Goal: Transaction & Acquisition: Book appointment/travel/reservation

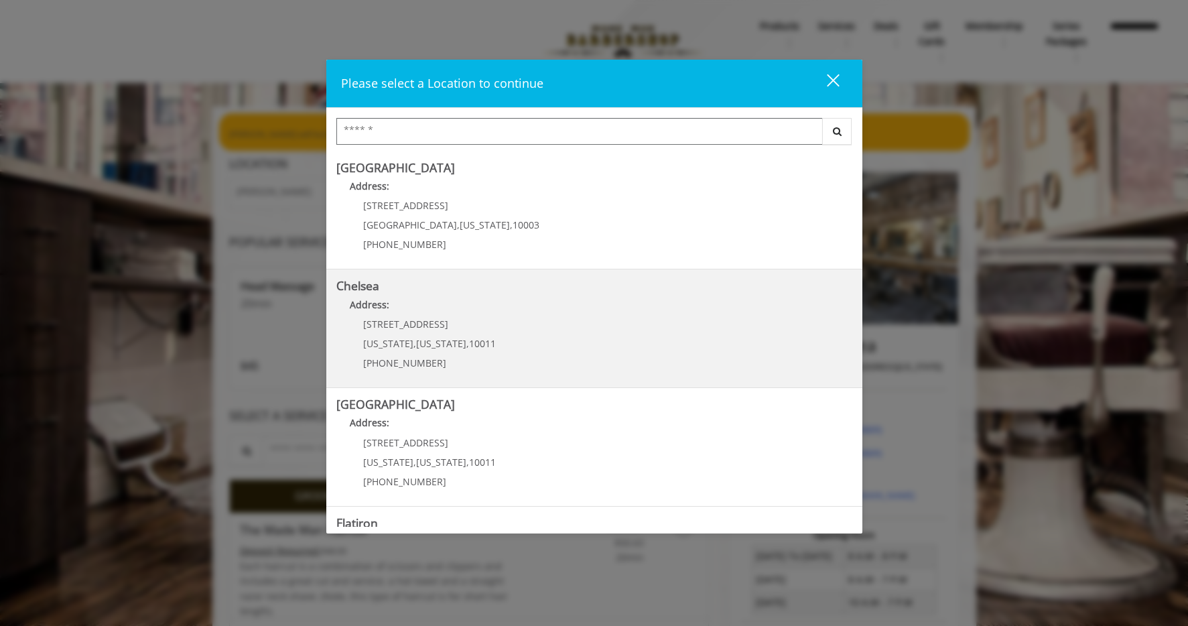
scroll to position [216, 0]
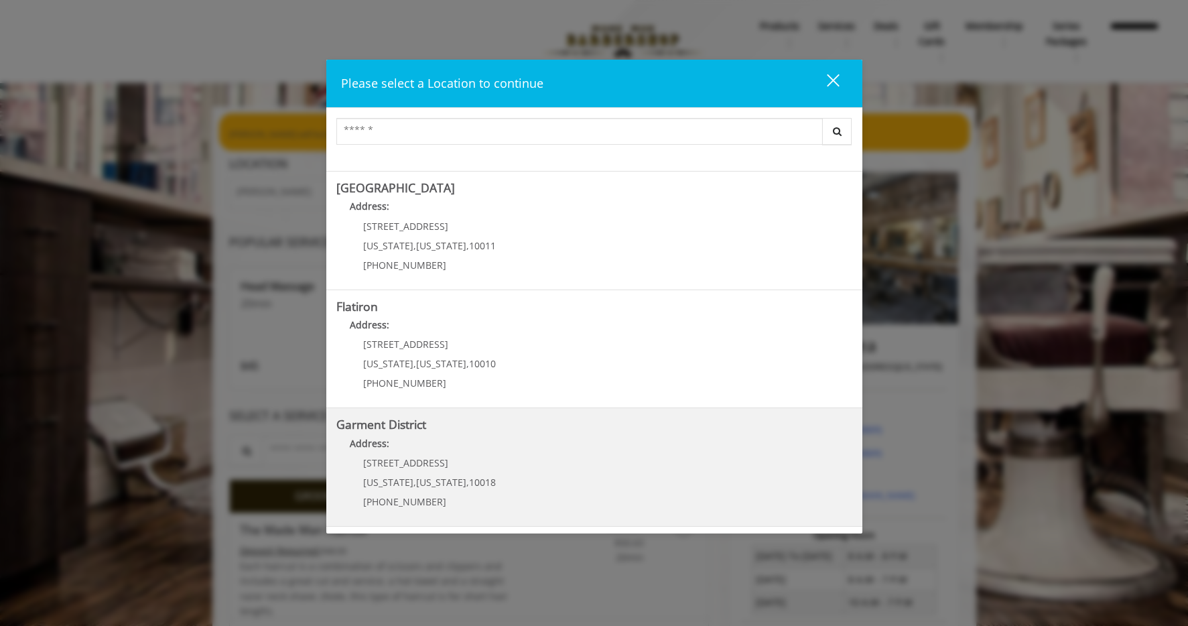
click at [475, 488] on div "1400 Broadway New York , New York , 10018 (212) 997-4247" at bounding box center [419, 487] width 166 height 58
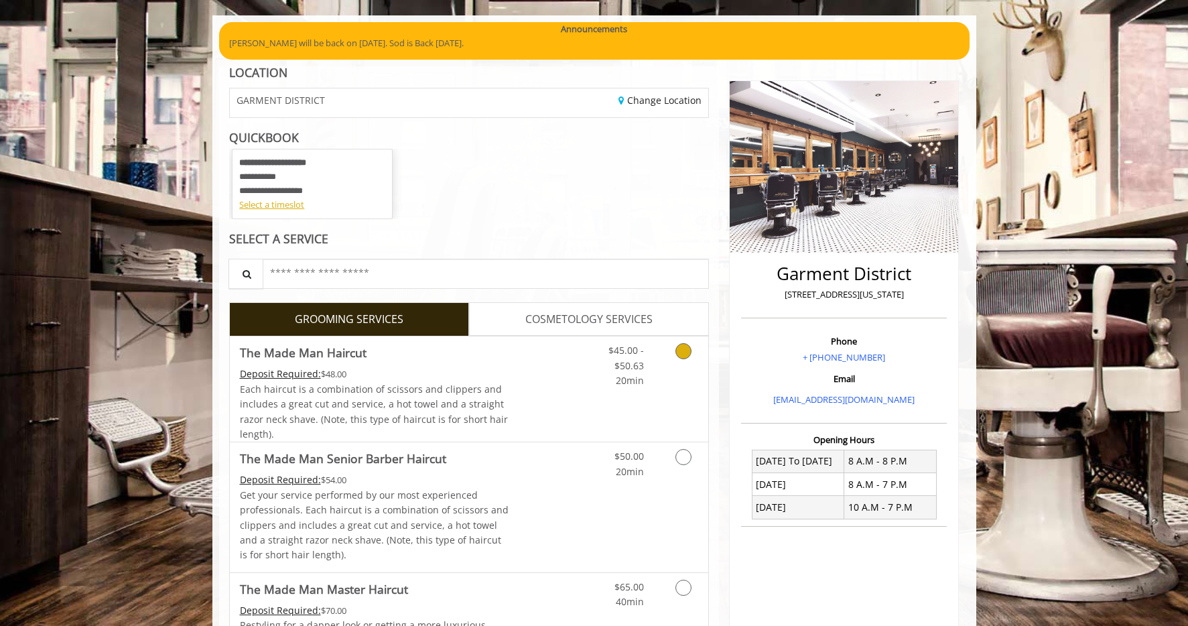
click at [427, 376] on div "Deposit Required: $48.00" at bounding box center [374, 374] width 269 height 15
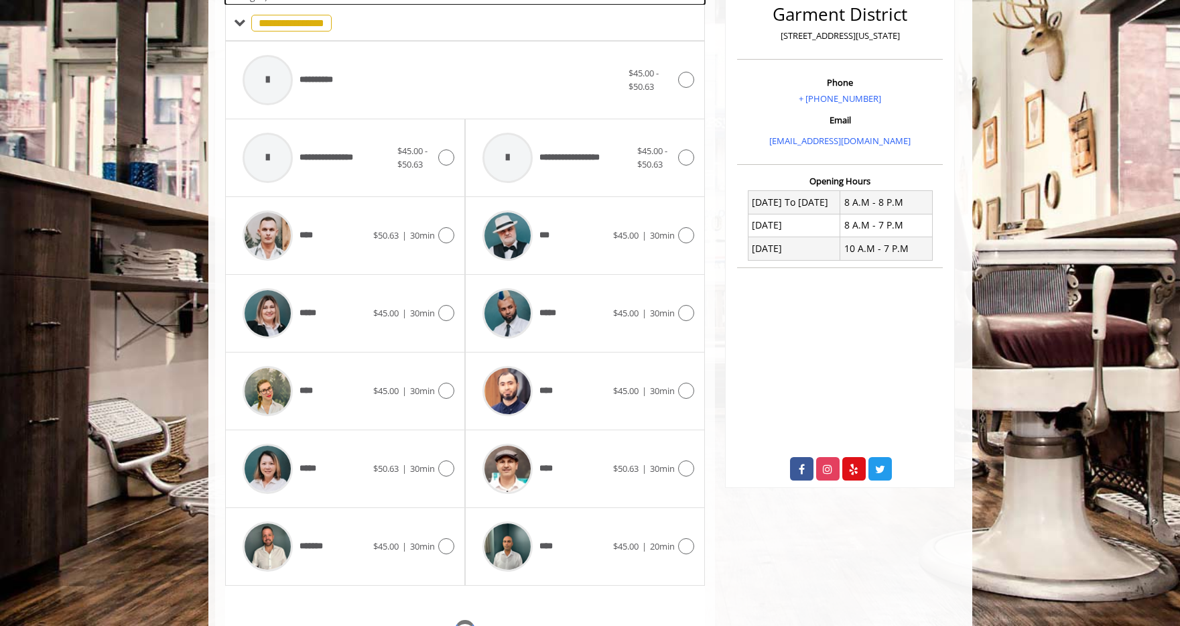
scroll to position [354, 0]
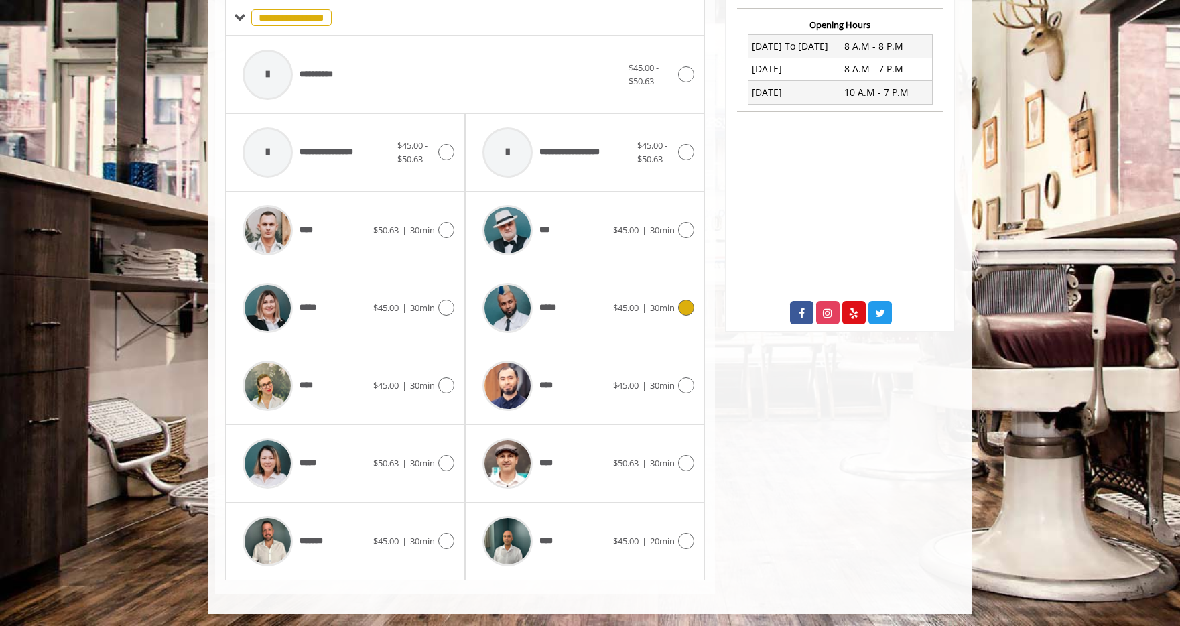
click at [576, 308] on div "*****" at bounding box center [544, 308] width 137 height 64
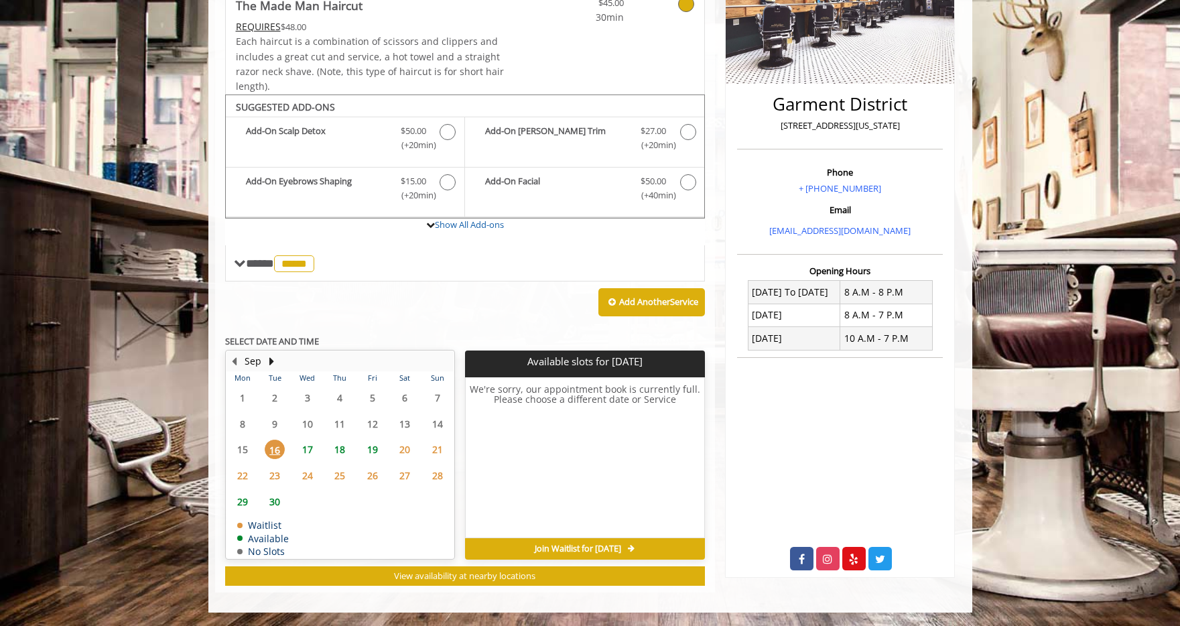
scroll to position [259, 0]
click at [306, 446] on span "17" at bounding box center [307, 449] width 20 height 19
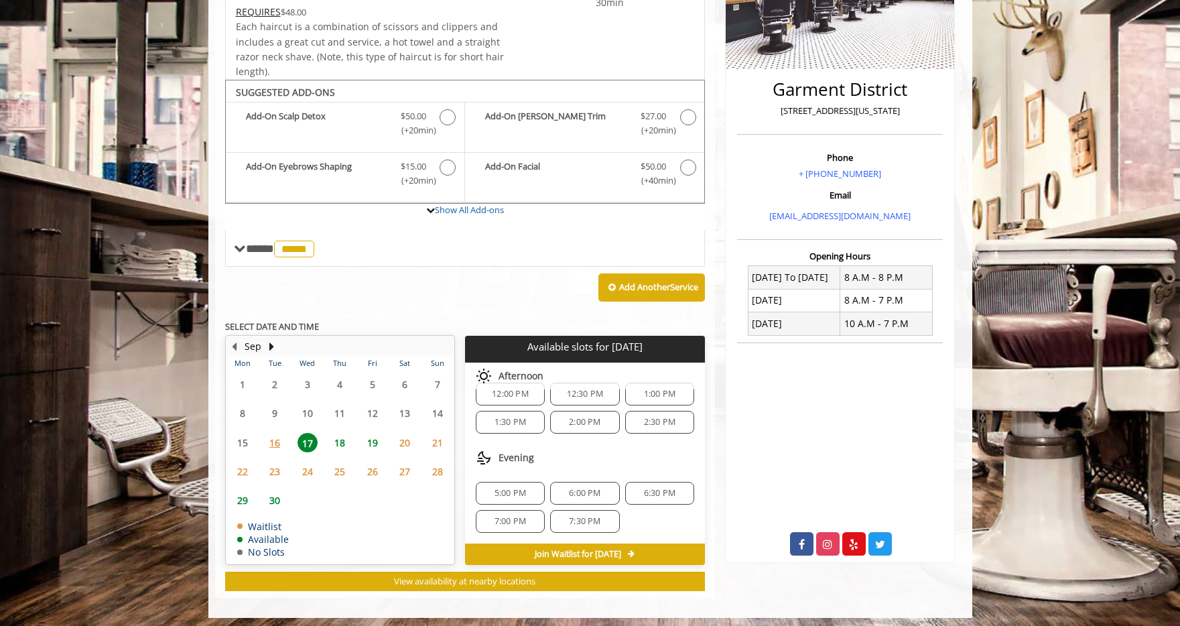
scroll to position [0, 0]
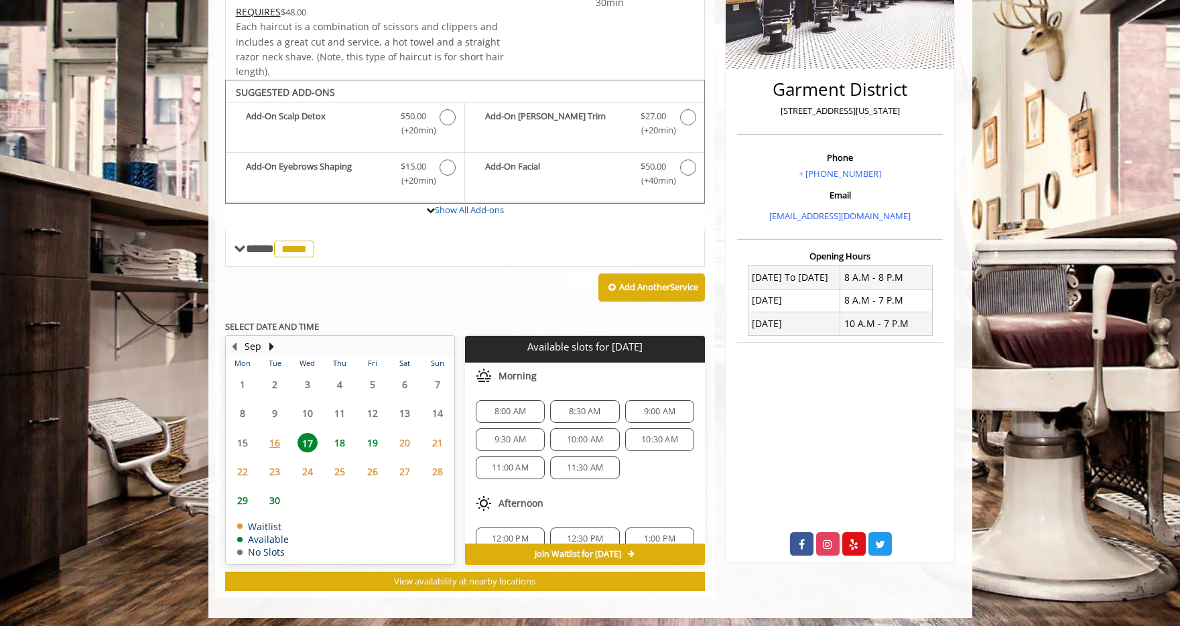
click at [342, 438] on span "18" at bounding box center [340, 442] width 20 height 19
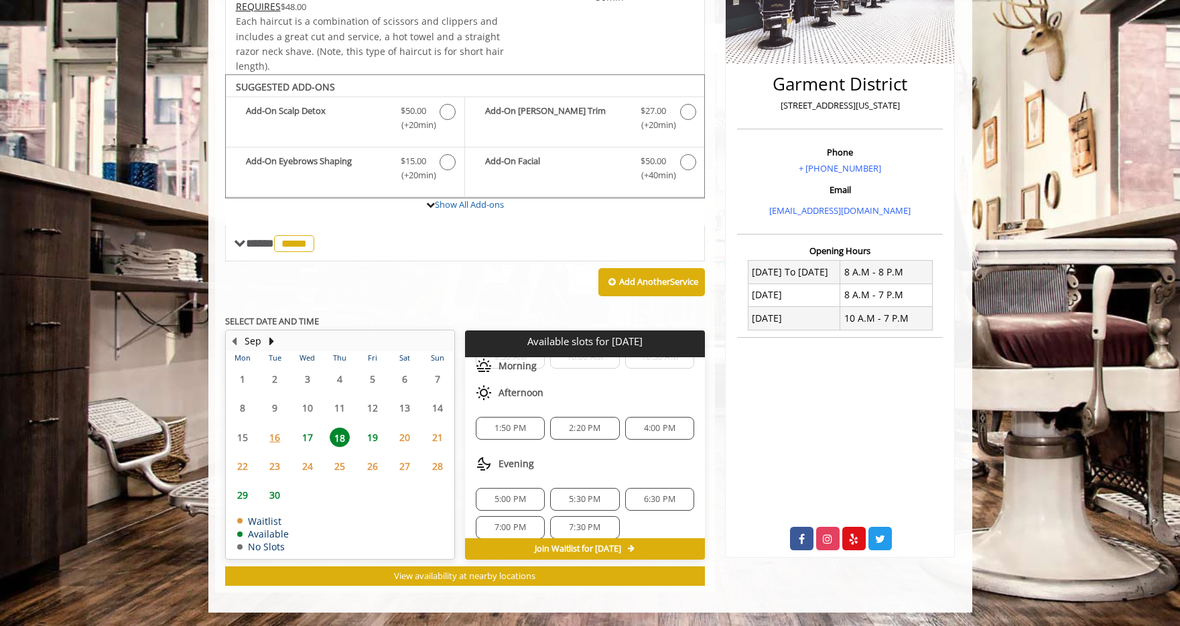
scroll to position [88, 0]
click at [372, 432] on span "19" at bounding box center [372, 436] width 20 height 19
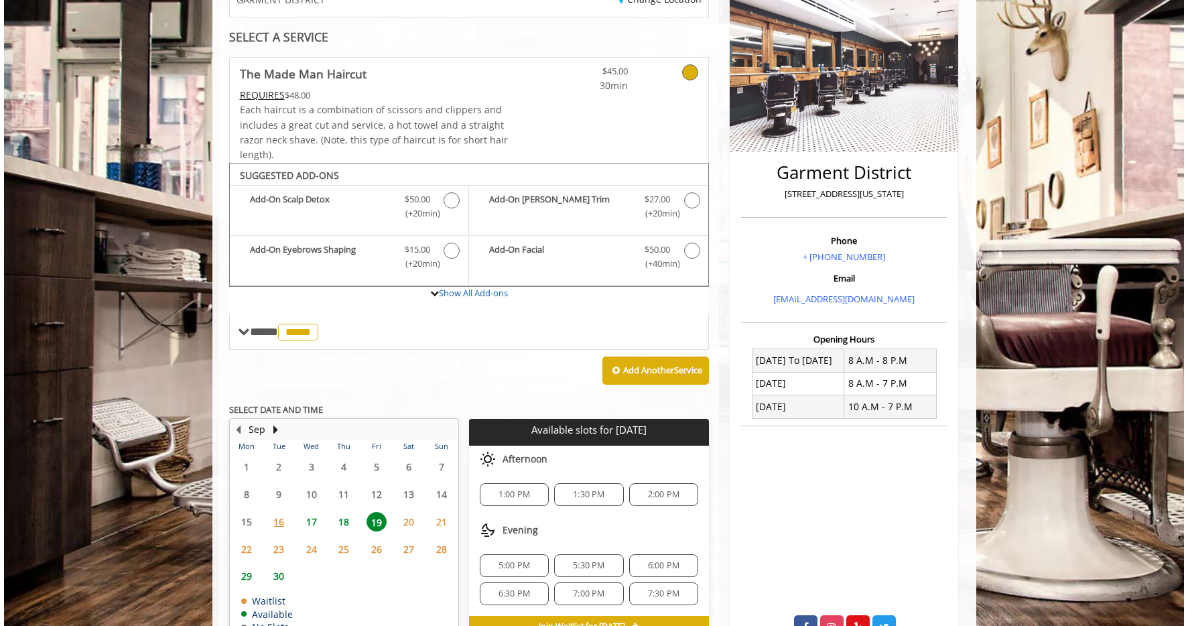
scroll to position [0, 0]
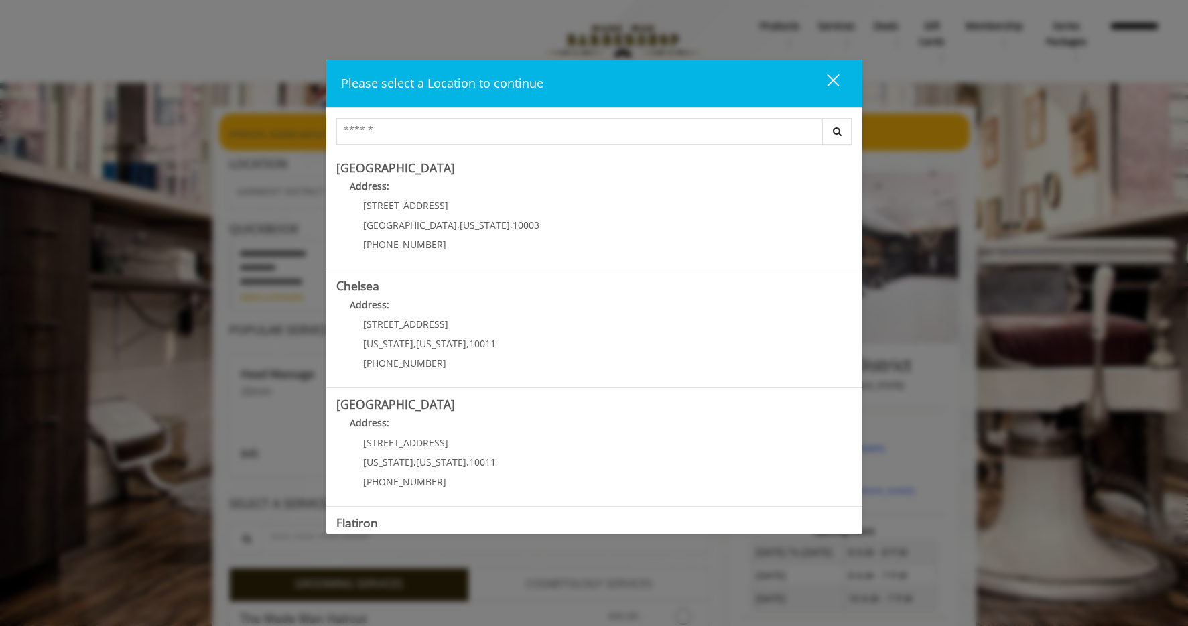
click at [837, 82] on div "close" at bounding box center [824, 83] width 27 height 20
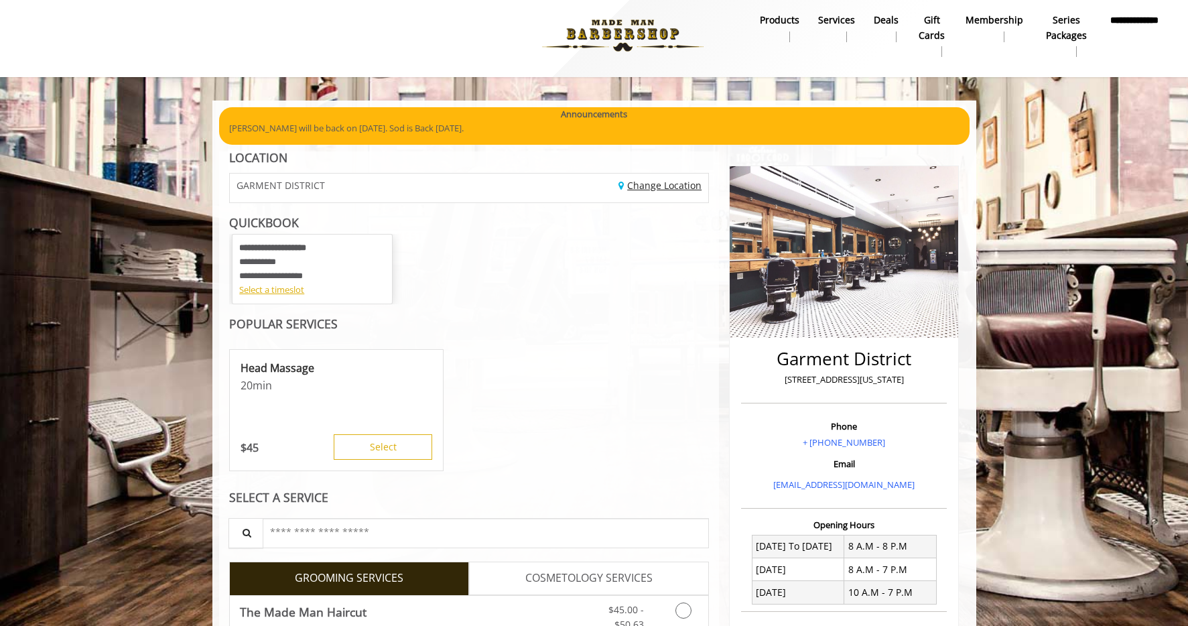
scroll to position [8, 0]
